Goal: Task Accomplishment & Management: Complete application form

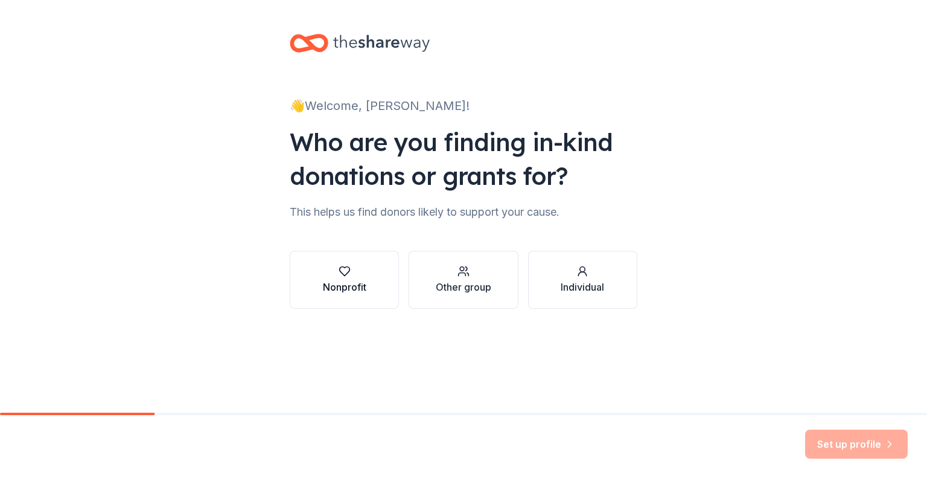
click at [342, 272] on icon "button" at bounding box center [345, 271] width 12 height 12
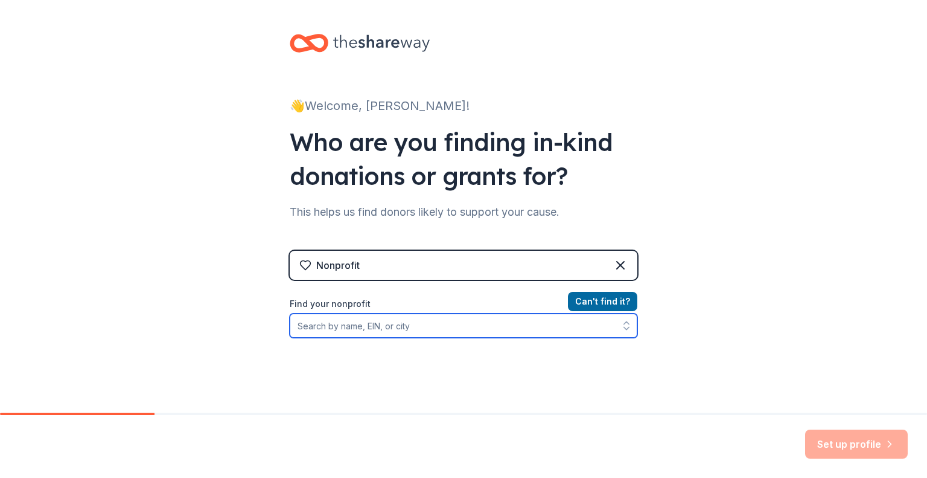
click at [394, 331] on input "Find your nonprofit" at bounding box center [464, 325] width 348 height 24
type input "[PERSON_NAME] Lions Club"
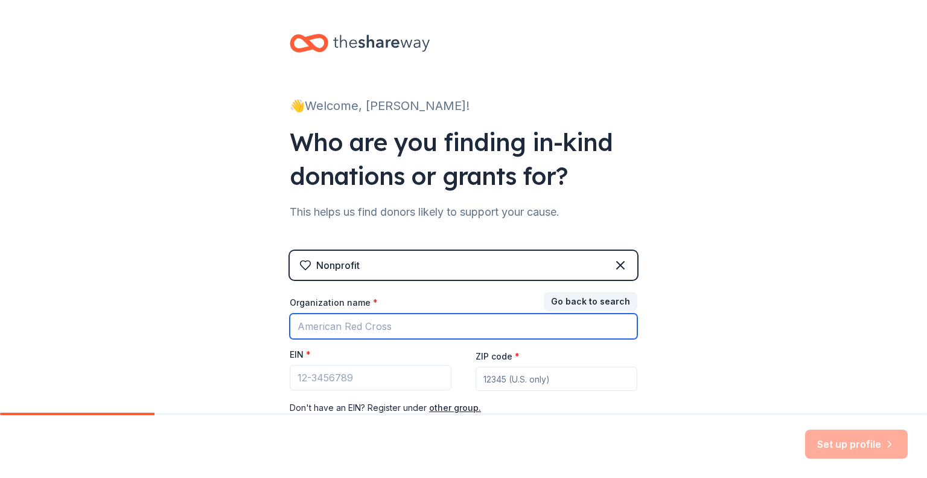
click at [424, 327] on input "Organization name *" at bounding box center [464, 325] width 348 height 25
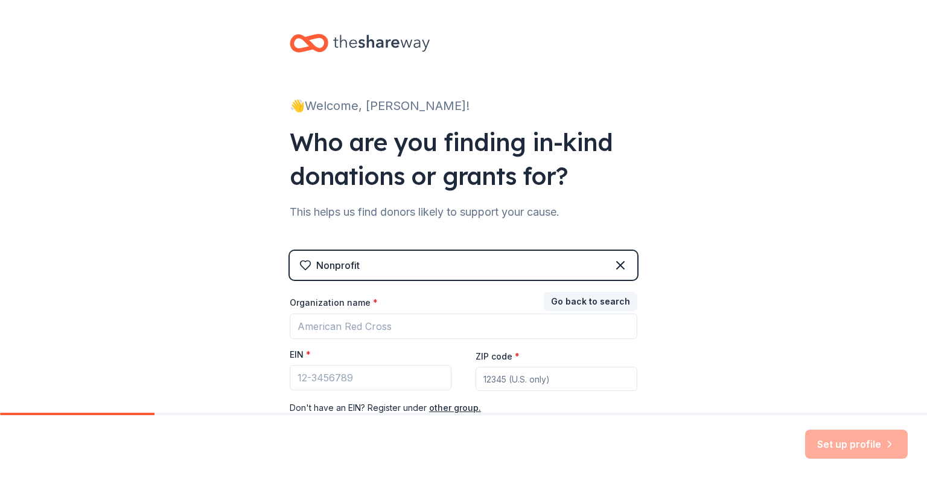
click at [840, 298] on div "👋 Welcome, [PERSON_NAME]! Who are you finding in-kind donations or grants for? …" at bounding box center [463, 248] width 927 height 497
